Goal: Task Accomplishment & Management: Manage account settings

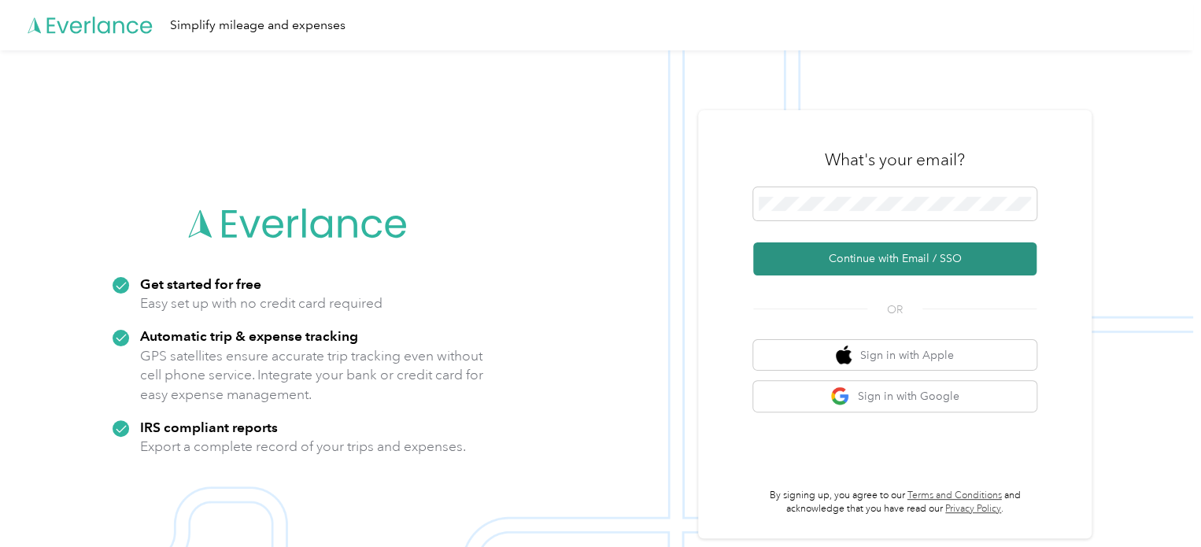
click at [836, 258] on button "Continue with Email / SSO" at bounding box center [894, 258] width 283 height 33
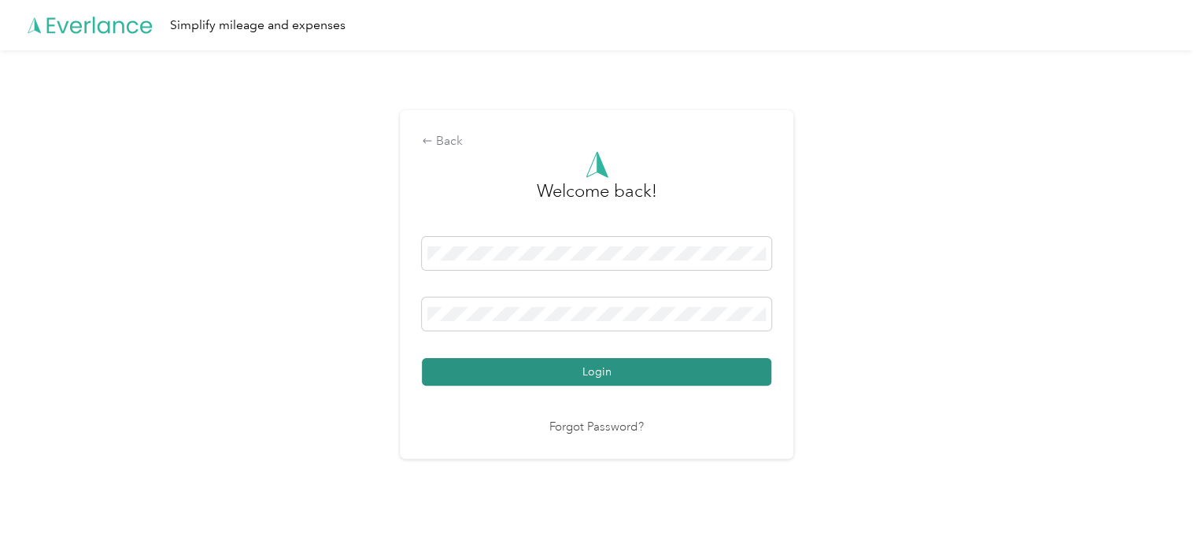
click at [596, 377] on button "Login" at bounding box center [596, 372] width 349 height 28
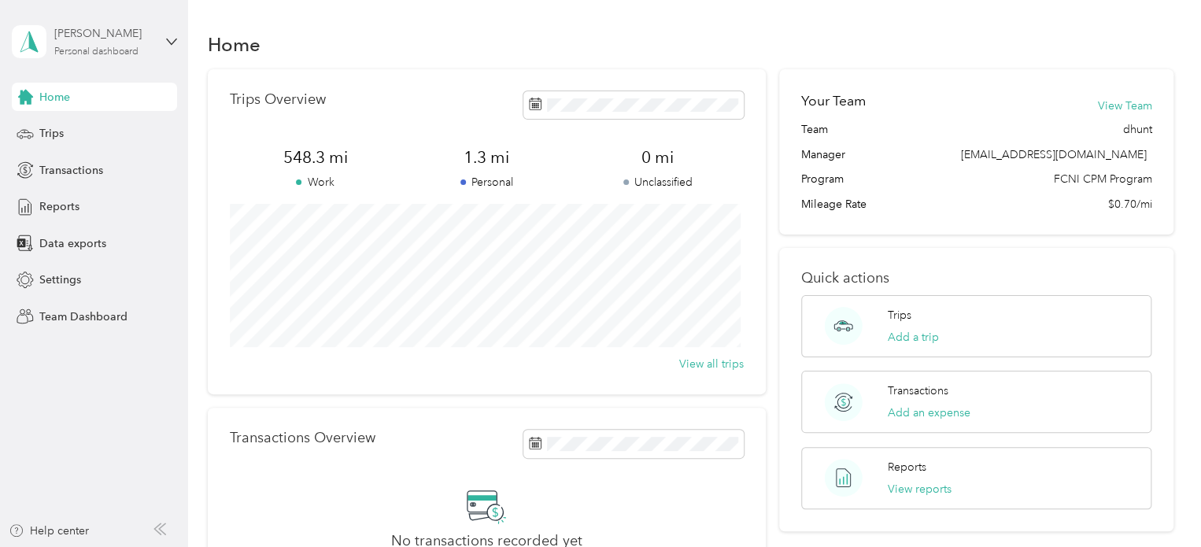
click at [96, 50] on div "Personal dashboard" at bounding box center [96, 51] width 84 height 9
click at [75, 131] on div "Team dashboard" at bounding box center [177, 130] width 309 height 28
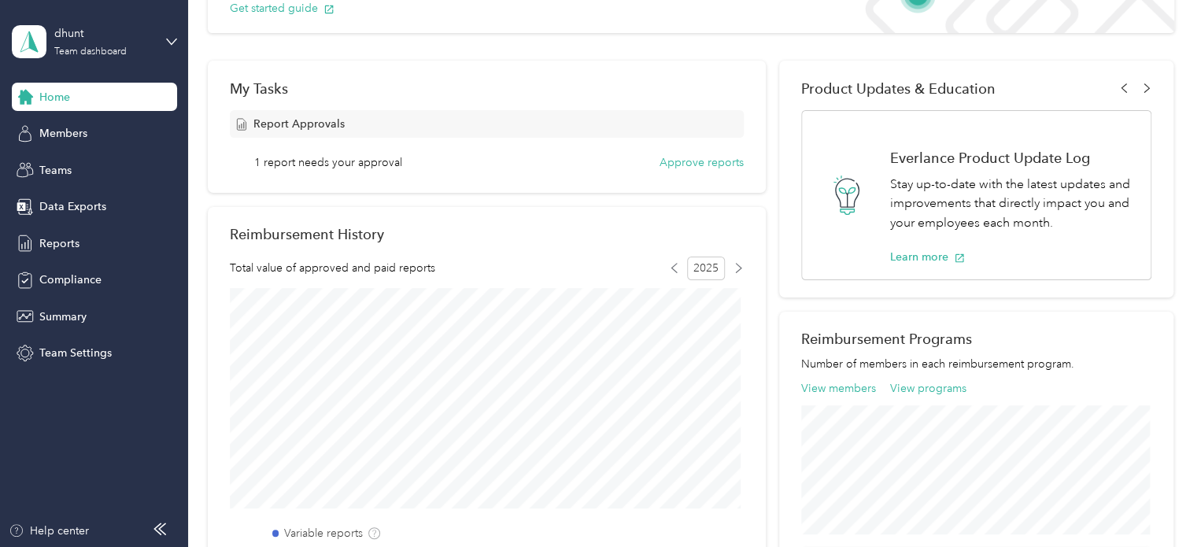
scroll to position [198, 0]
click at [689, 169] on button "Approve reports" at bounding box center [701, 162] width 84 height 17
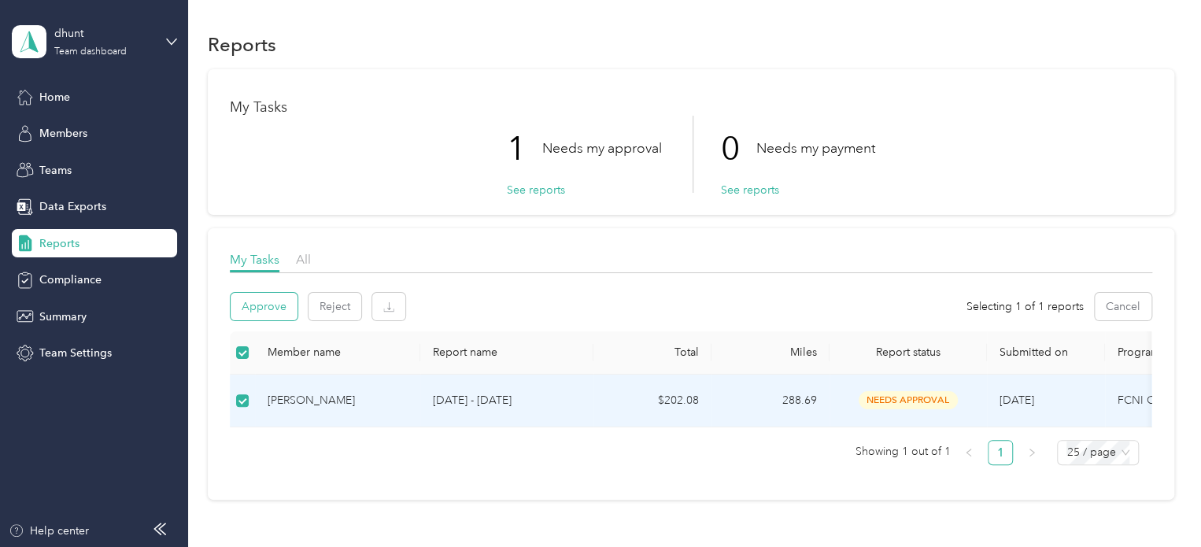
click at [274, 316] on button "Approve" at bounding box center [264, 307] width 67 height 28
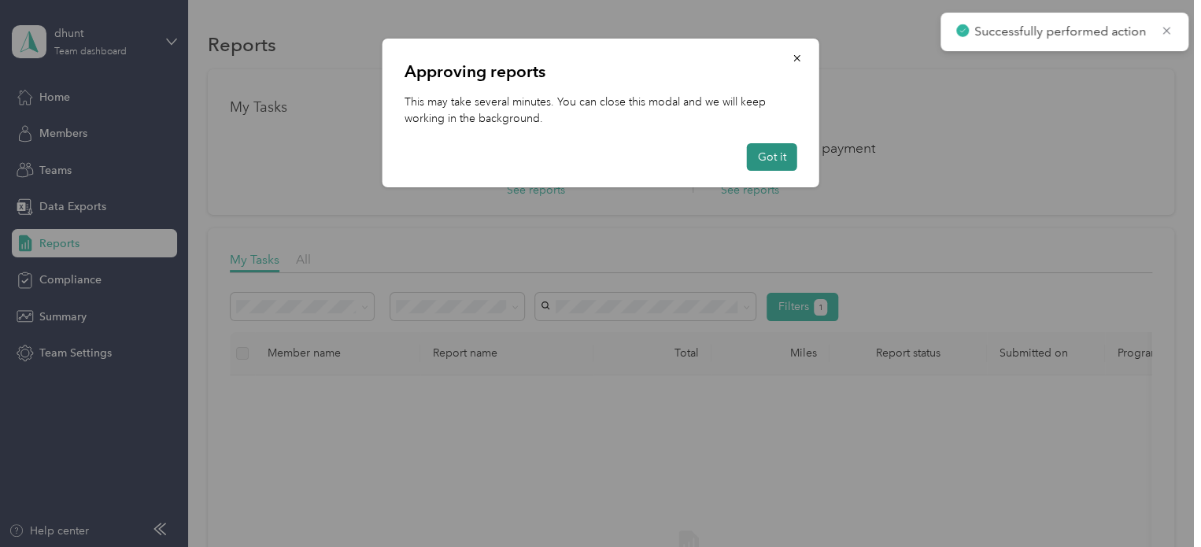
click at [759, 156] on button "Got it" at bounding box center [772, 157] width 50 height 28
